Goal: Navigation & Orientation: Find specific page/section

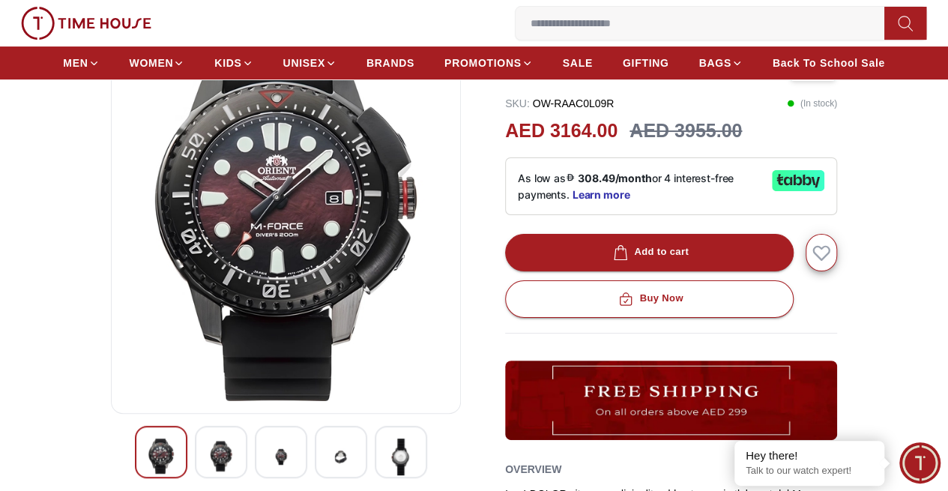
scroll to position [139, 0]
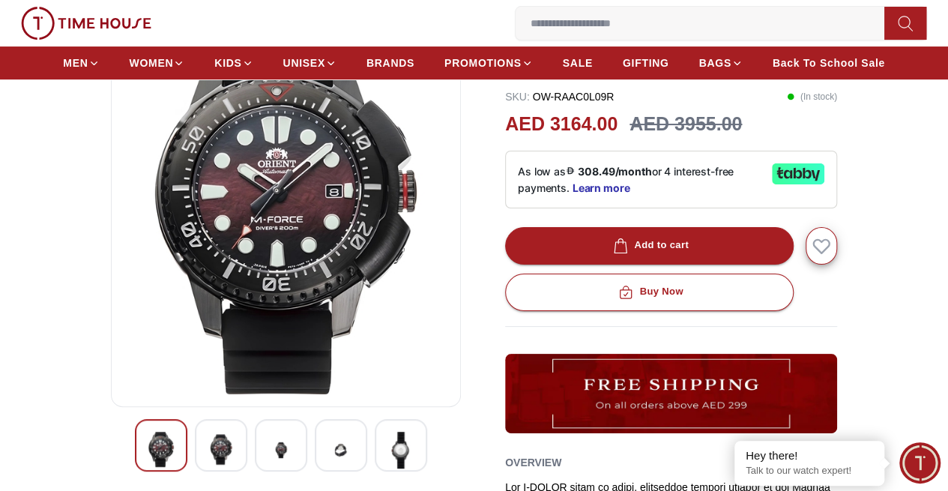
click at [387, 468] on img at bounding box center [400, 449] width 27 height 37
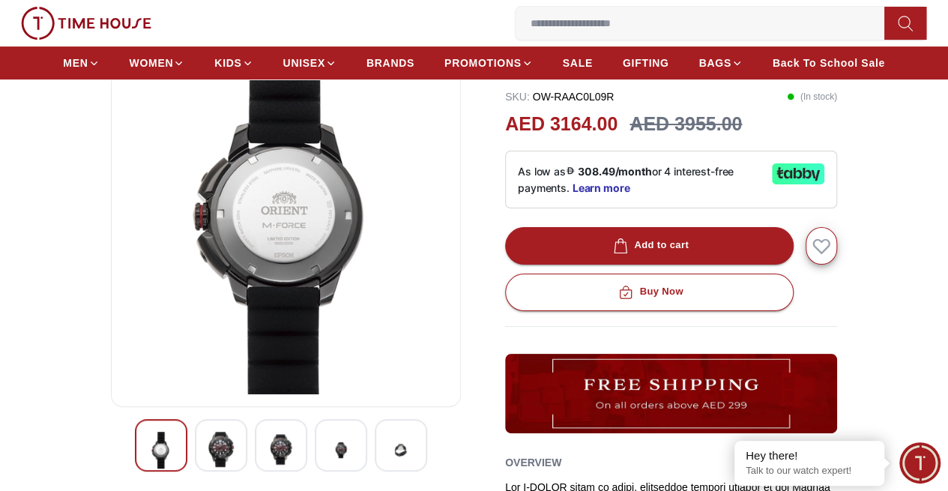
click at [295, 245] on img at bounding box center [286, 214] width 324 height 360
click at [327, 468] on img at bounding box center [340, 449] width 27 height 37
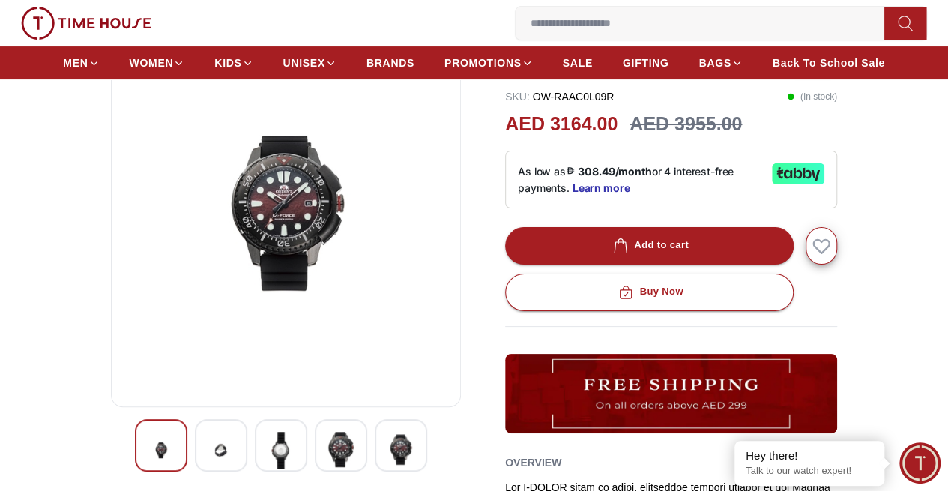
click at [267, 468] on img at bounding box center [280, 449] width 27 height 37
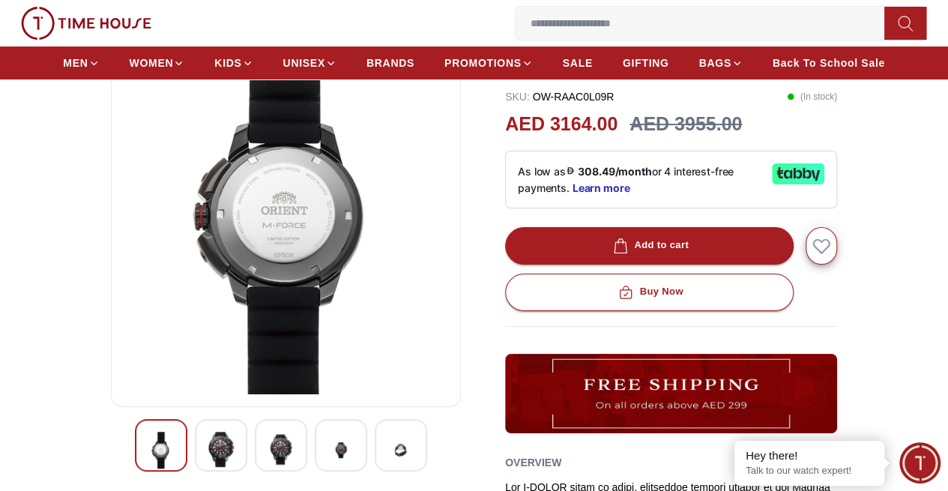
click at [207, 464] on img at bounding box center [220, 448] width 27 height 35
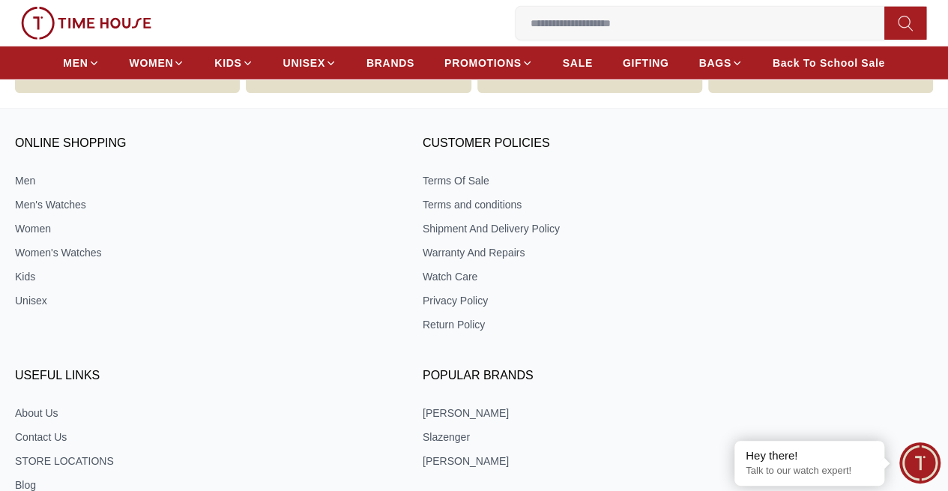
scroll to position [2339, 0]
click at [390, 452] on link "STORE LOCATIONS" at bounding box center [202, 459] width 375 height 15
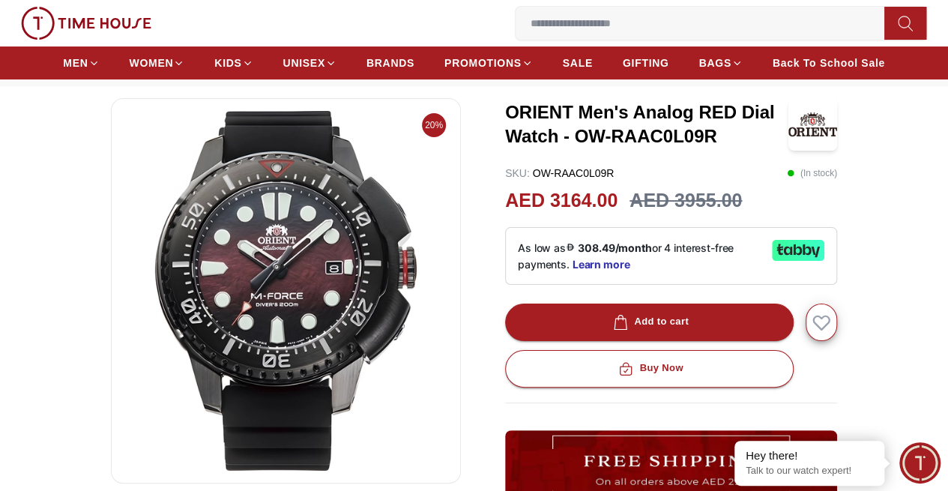
scroll to position [66, 0]
